Goal: Information Seeking & Learning: Understand process/instructions

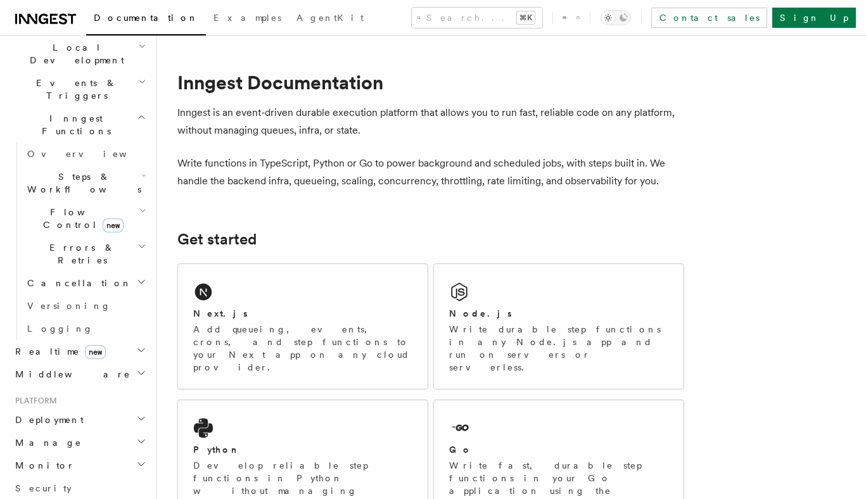
scroll to position [67, 0]
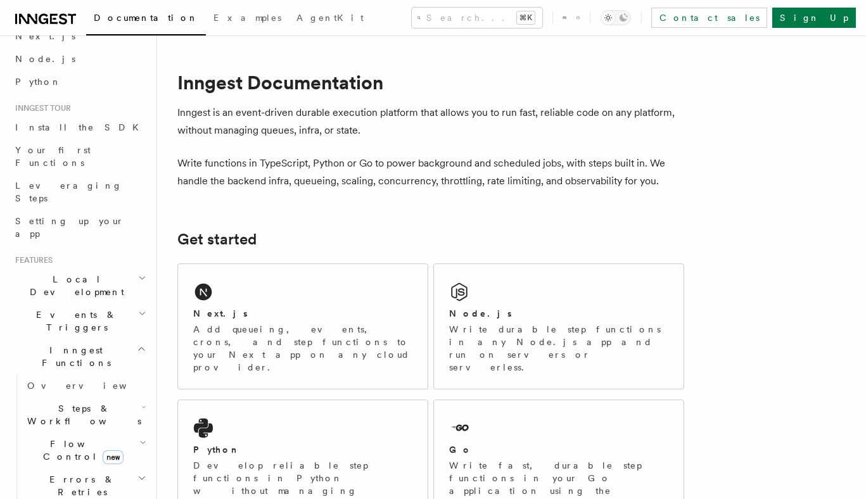
click at [63, 402] on span "Steps & Workflows" at bounding box center [81, 414] width 119 height 25
click at [91, 433] on link "Overview" at bounding box center [91, 444] width 115 height 23
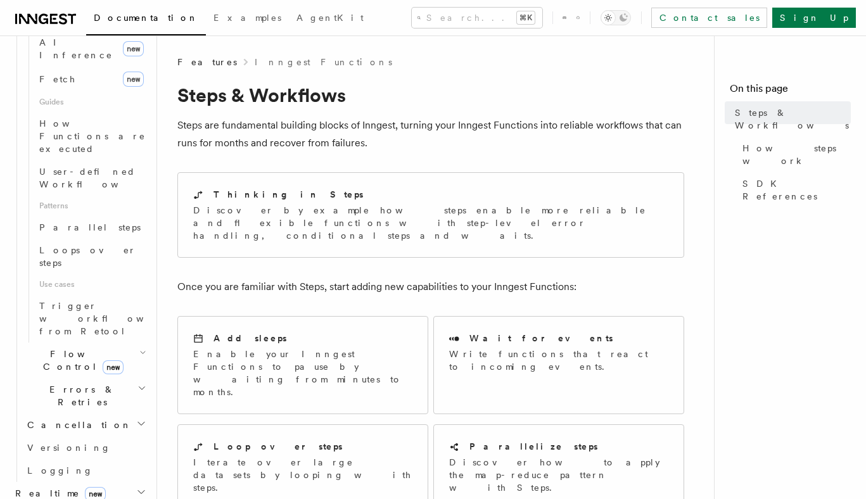
scroll to position [857, 0]
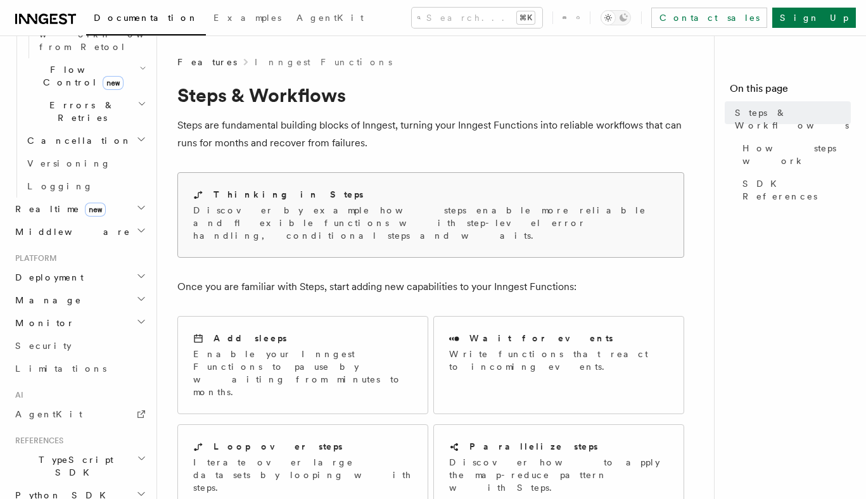
click at [439, 195] on div "Thinking in Steps" at bounding box center [430, 194] width 475 height 13
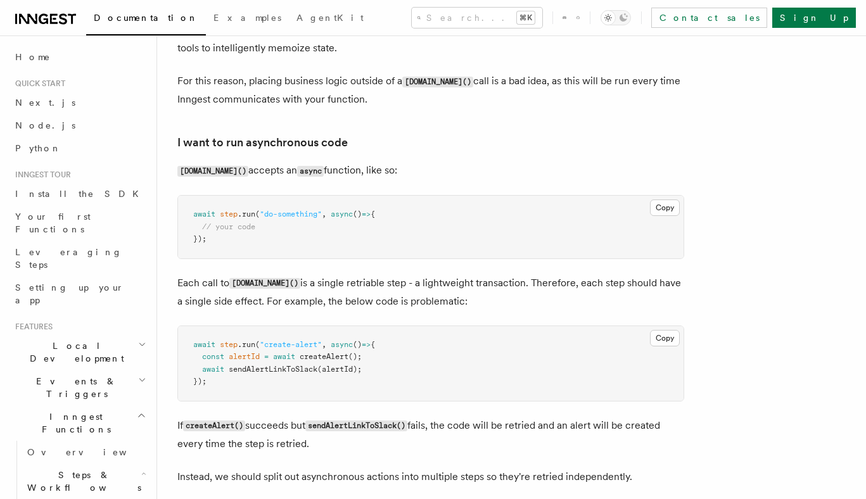
scroll to position [2979, 0]
